Goal: Transaction & Acquisition: Purchase product/service

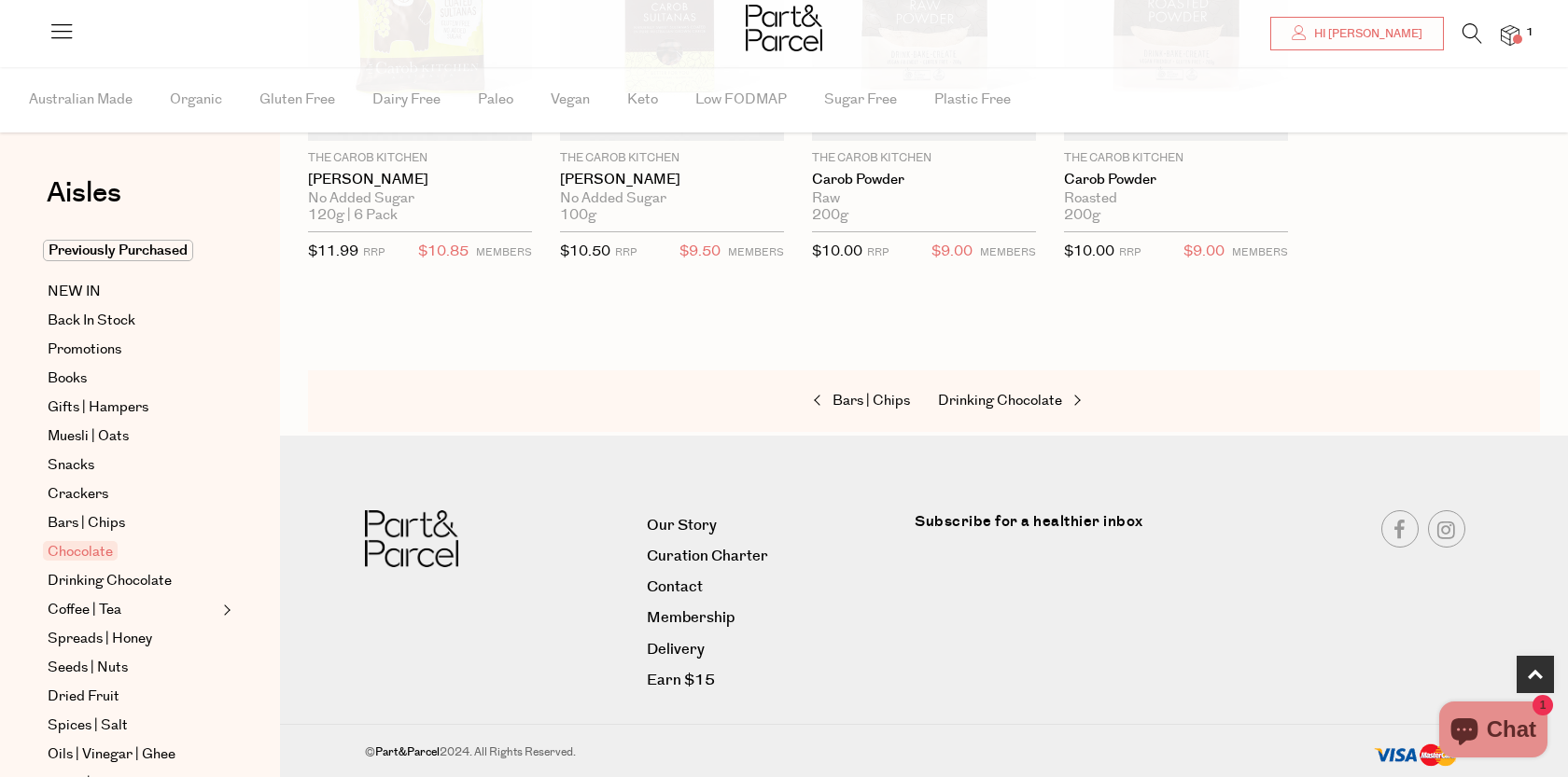
scroll to position [791, 0]
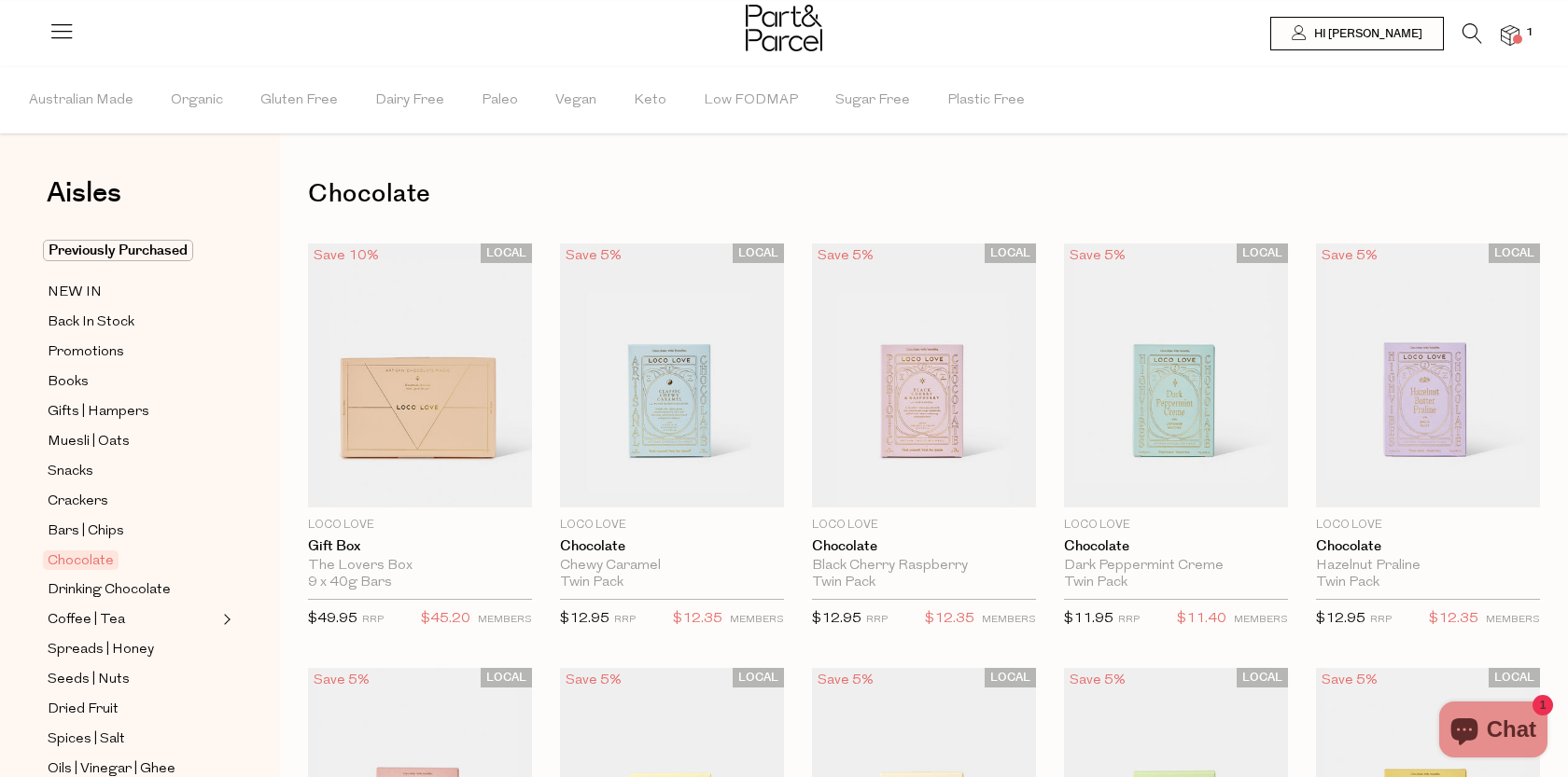
drag, startPoint x: 1510, startPoint y: 29, endPoint x: 1497, endPoint y: 38, distance: 15.8
click at [1510, 29] on img at bounding box center [1510, 36] width 19 height 22
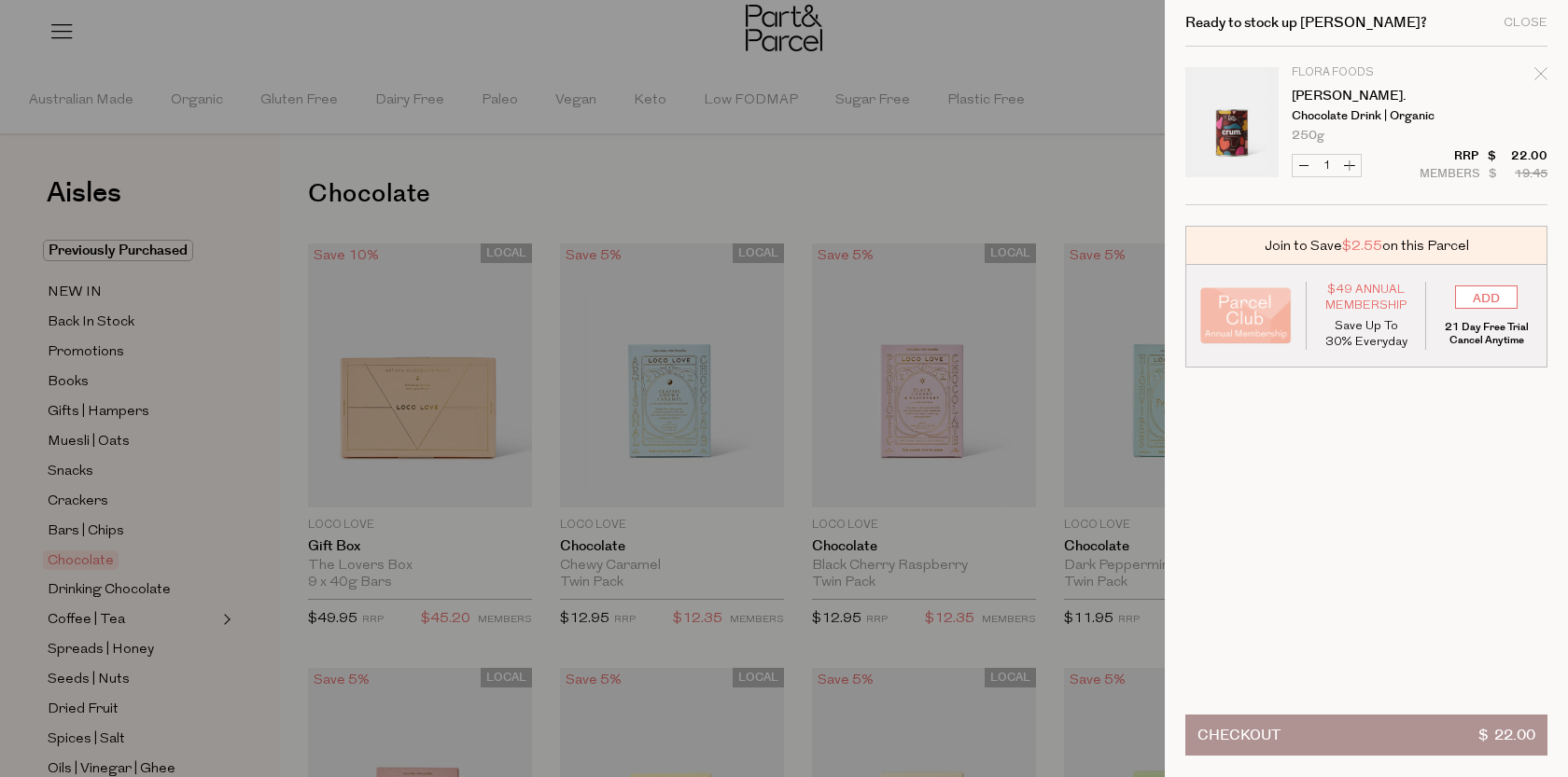
click at [1065, 42] on div at bounding box center [784, 388] width 1568 height 777
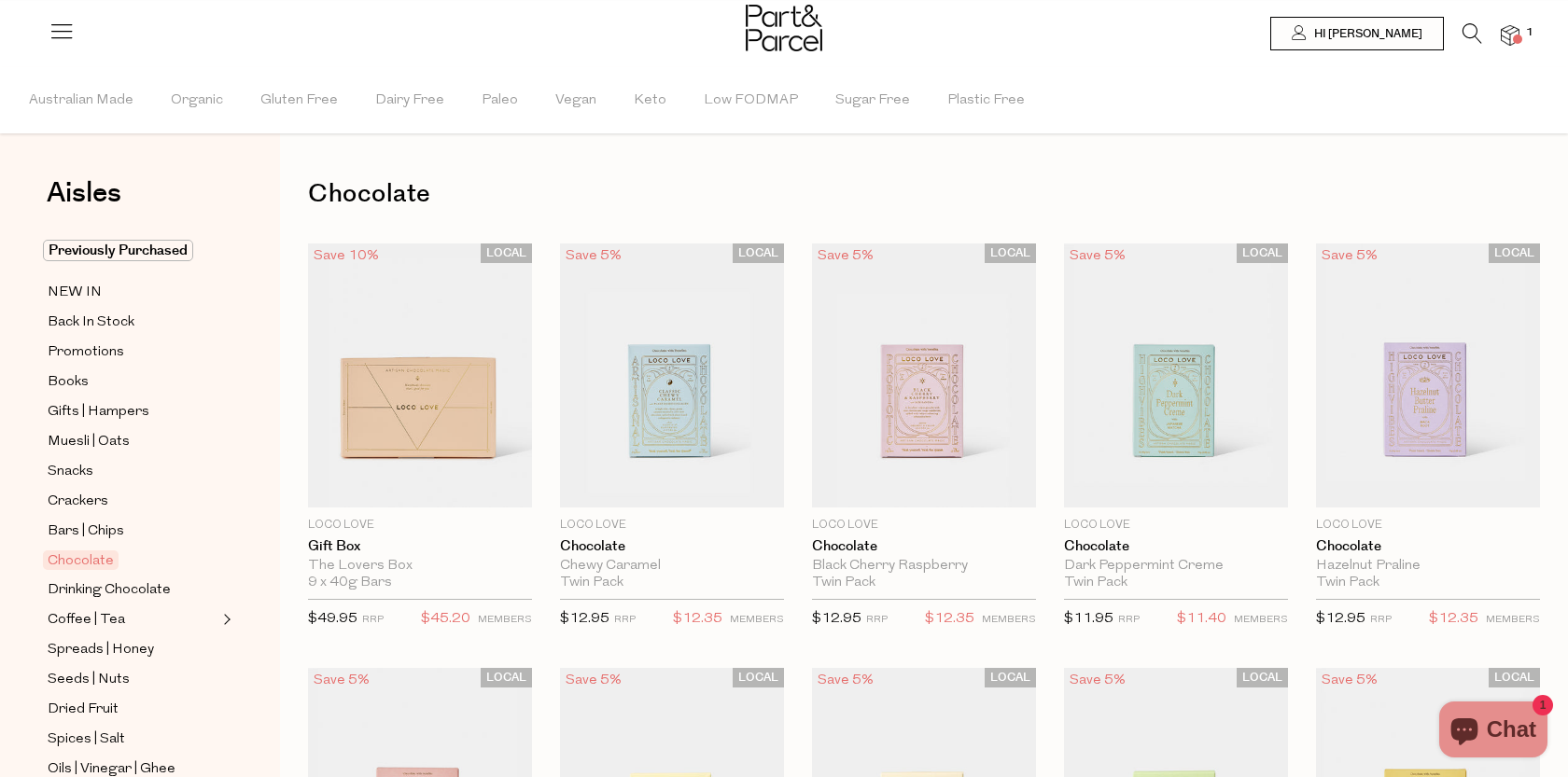
click at [1506, 34] on img at bounding box center [1510, 36] width 19 height 22
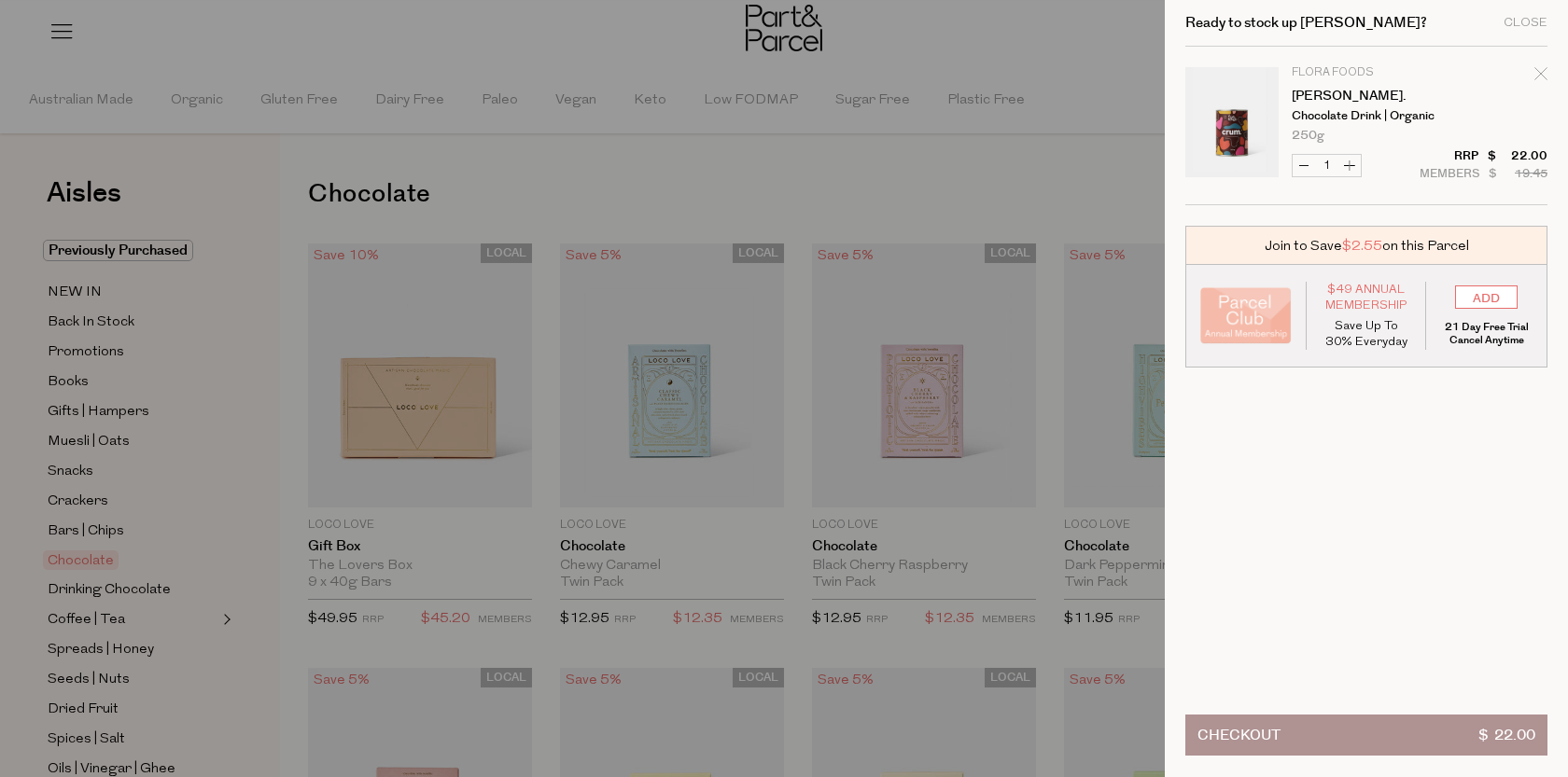
click at [1231, 104] on link "Your cart" at bounding box center [1231, 126] width 93 height 116
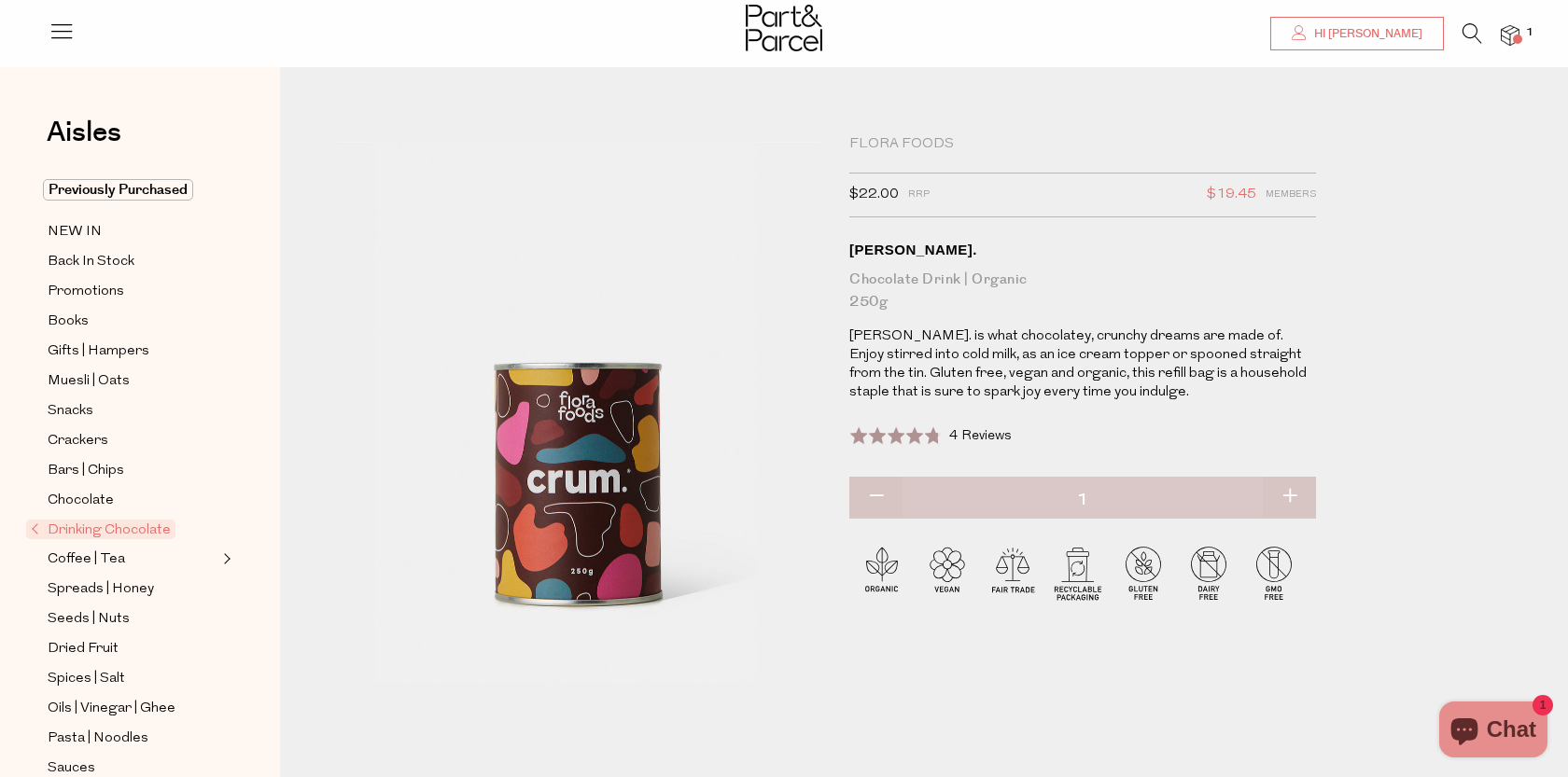
click at [1384, 29] on span "Hi [PERSON_NAME]" at bounding box center [1365, 34] width 113 height 16
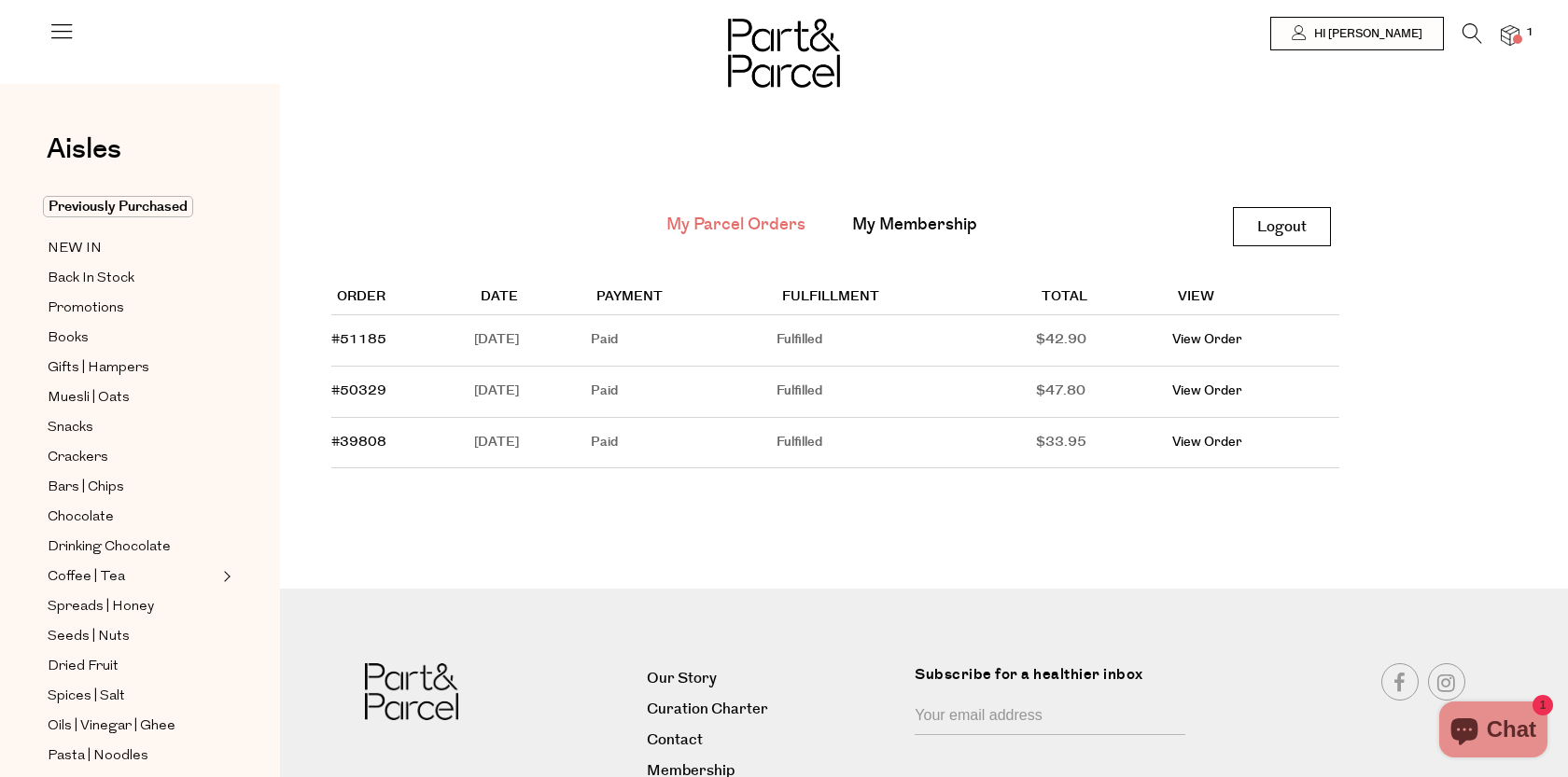
click at [1511, 32] on img at bounding box center [1510, 36] width 19 height 22
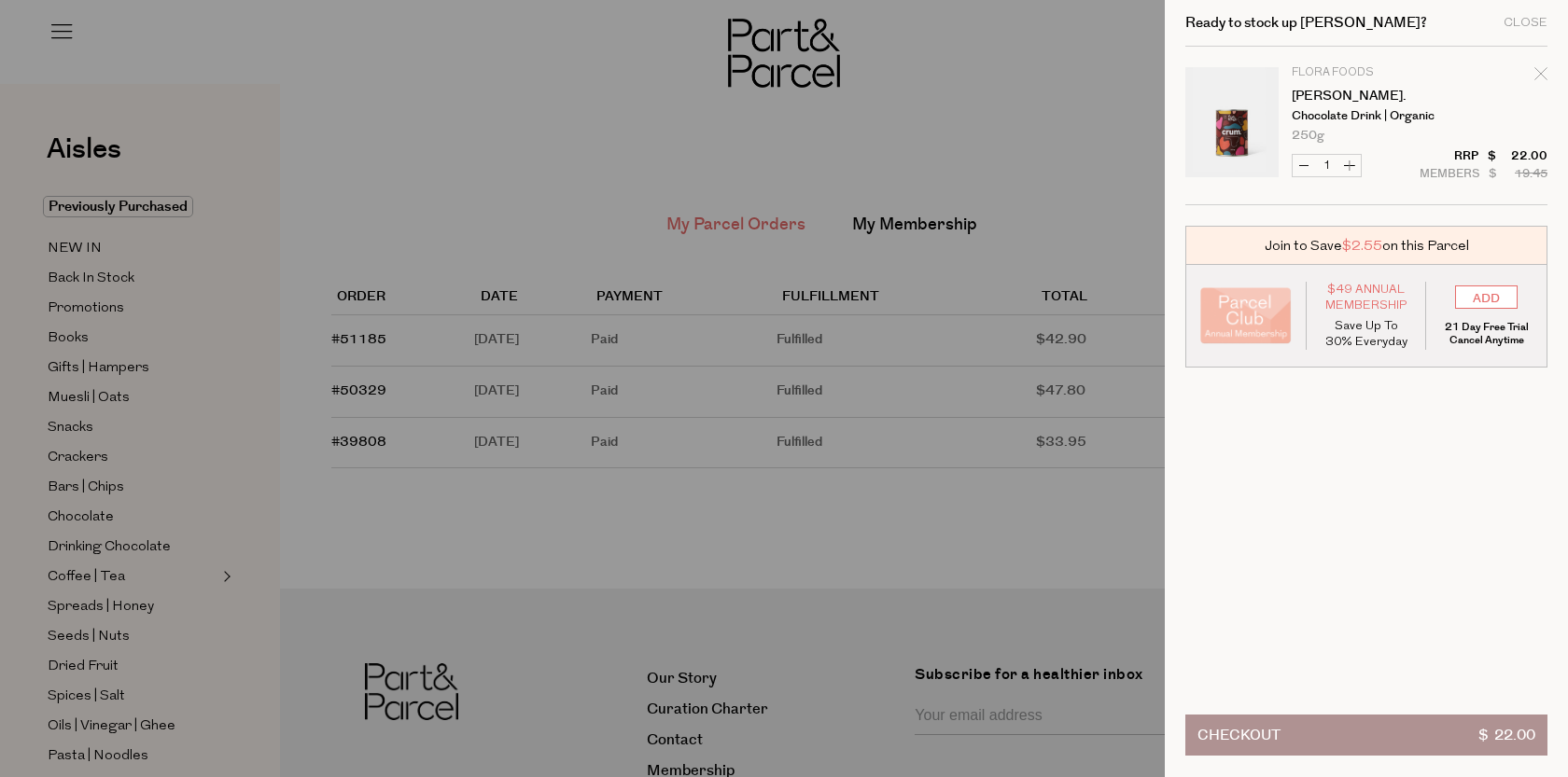
click at [1002, 97] on div at bounding box center [784, 388] width 1568 height 777
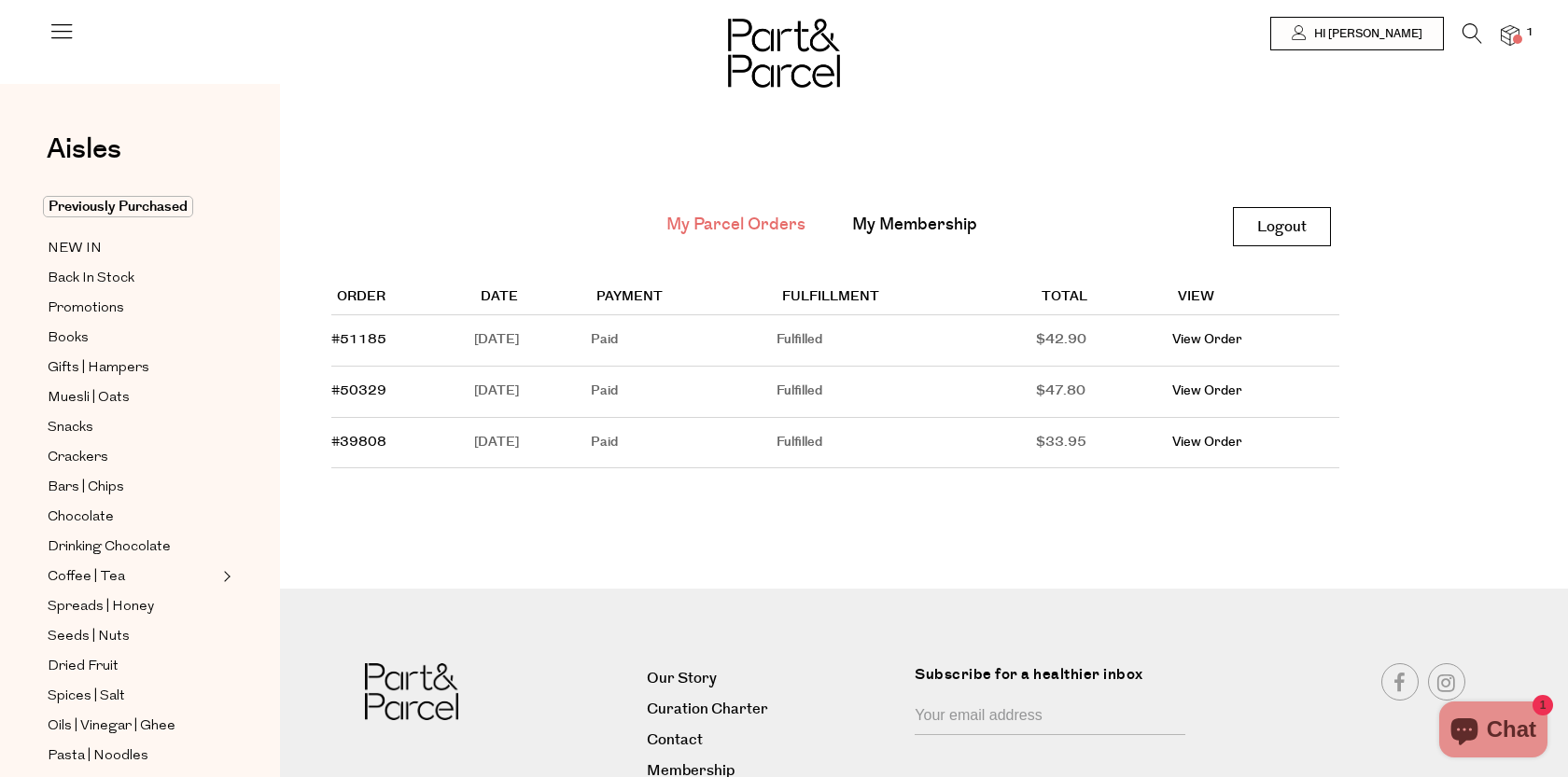
click at [1506, 31] on img at bounding box center [1510, 36] width 19 height 22
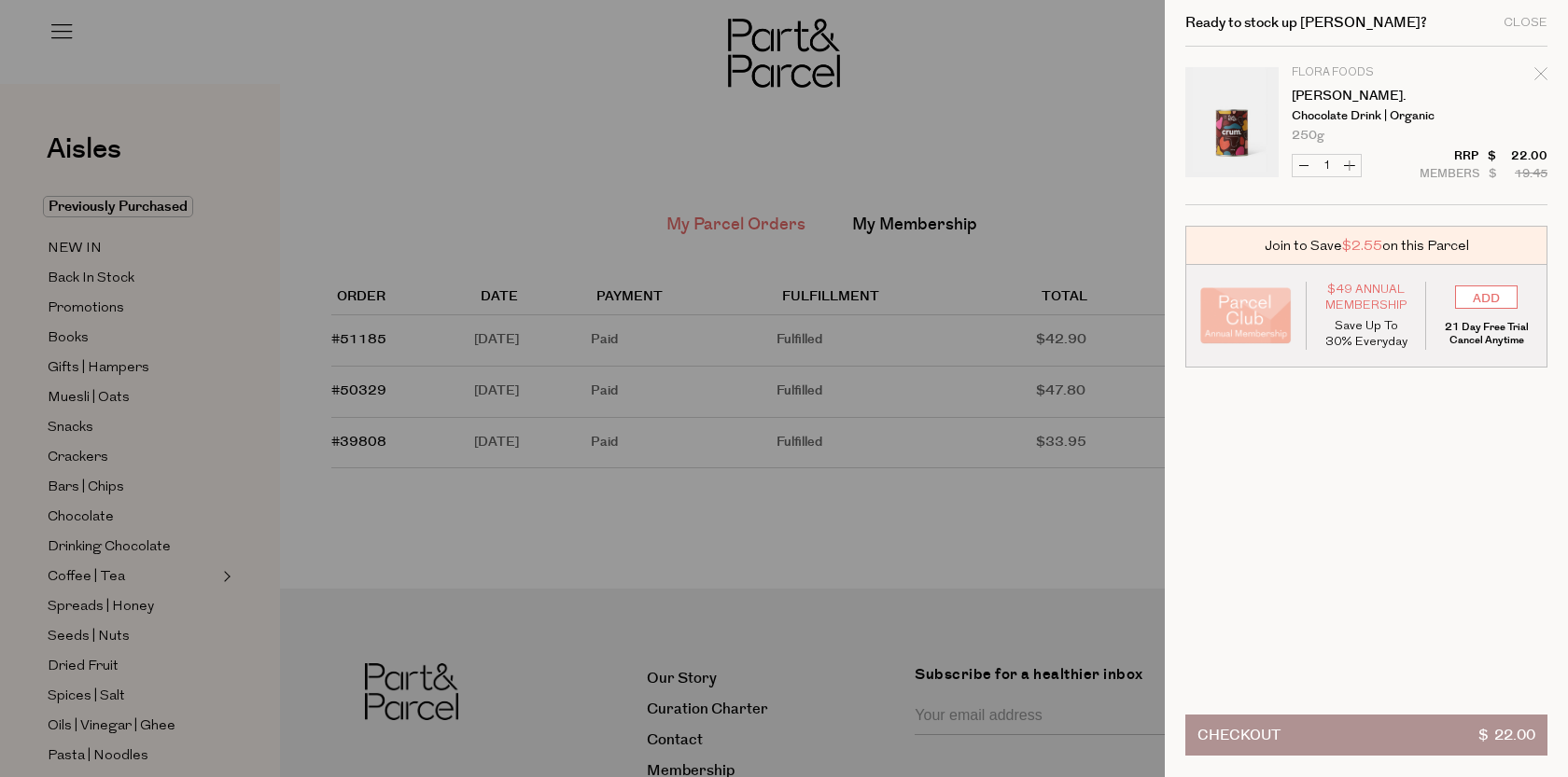
click at [941, 93] on div at bounding box center [784, 388] width 1568 height 777
